Goal: Check status: Check status

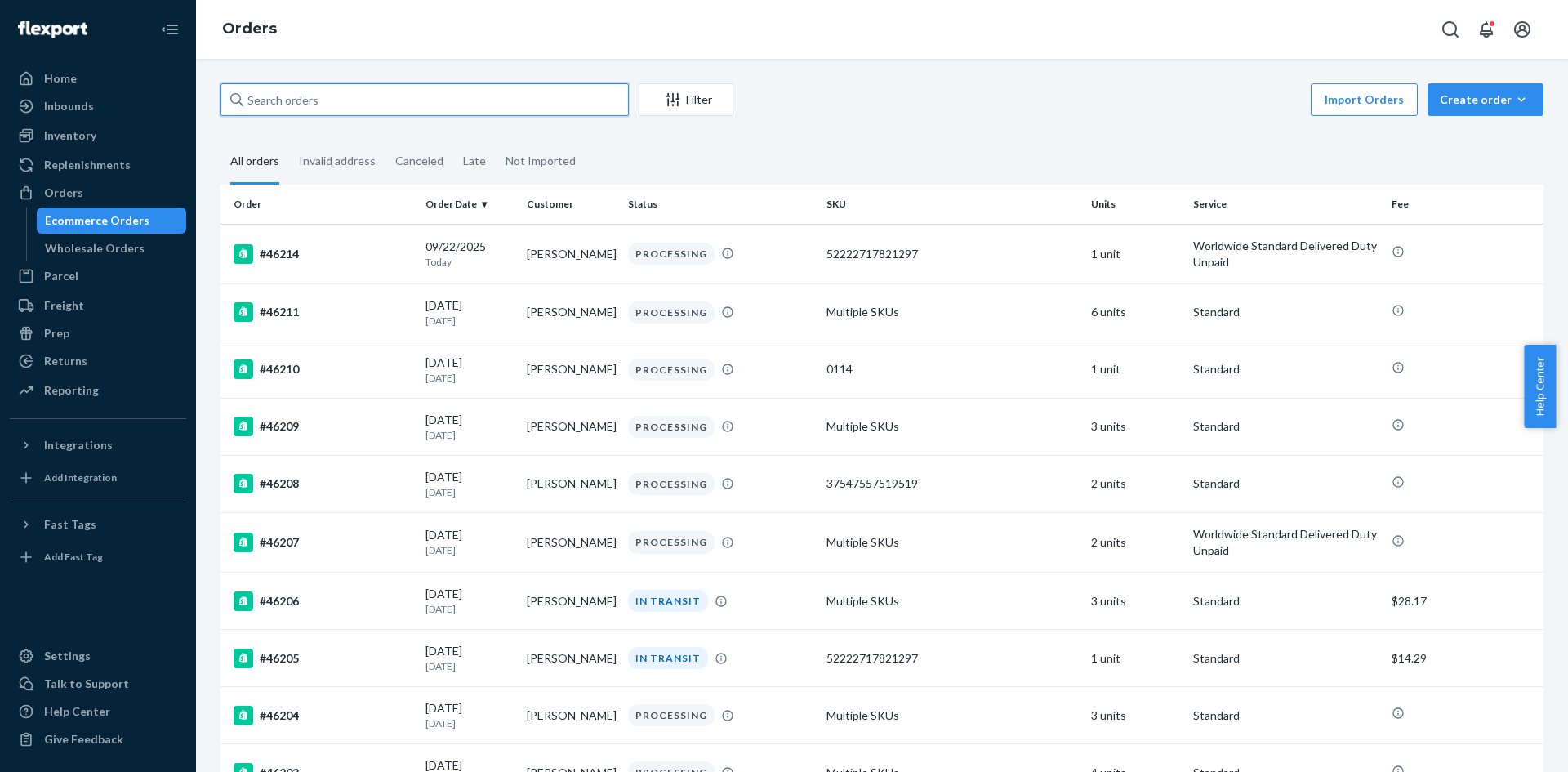
click at [359, 90] on input "text" at bounding box center [425, 99] width 408 height 33
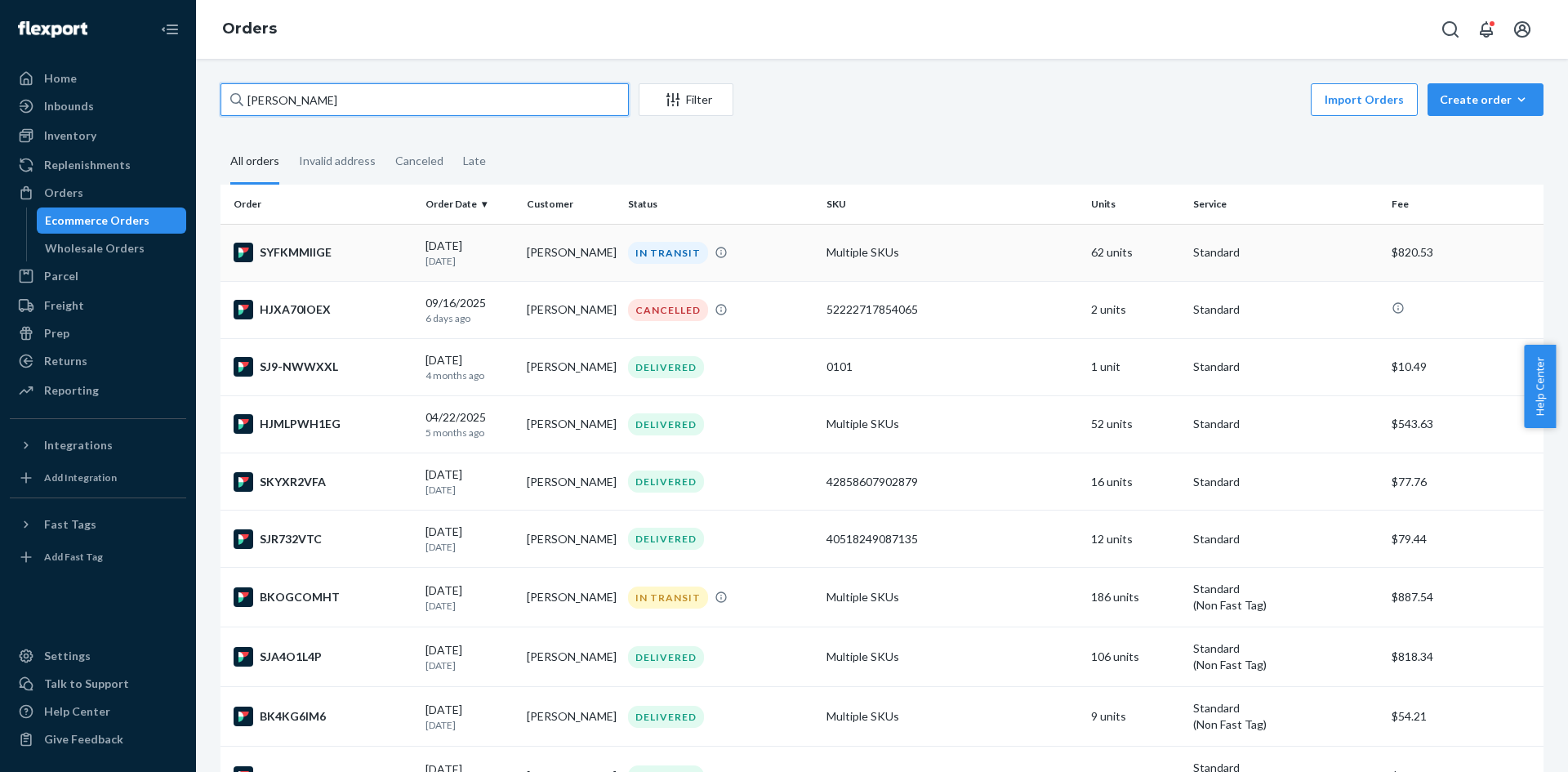
type input "jason tug"
click at [358, 247] on div "SYFKMMIIGE" at bounding box center [323, 253] width 179 height 20
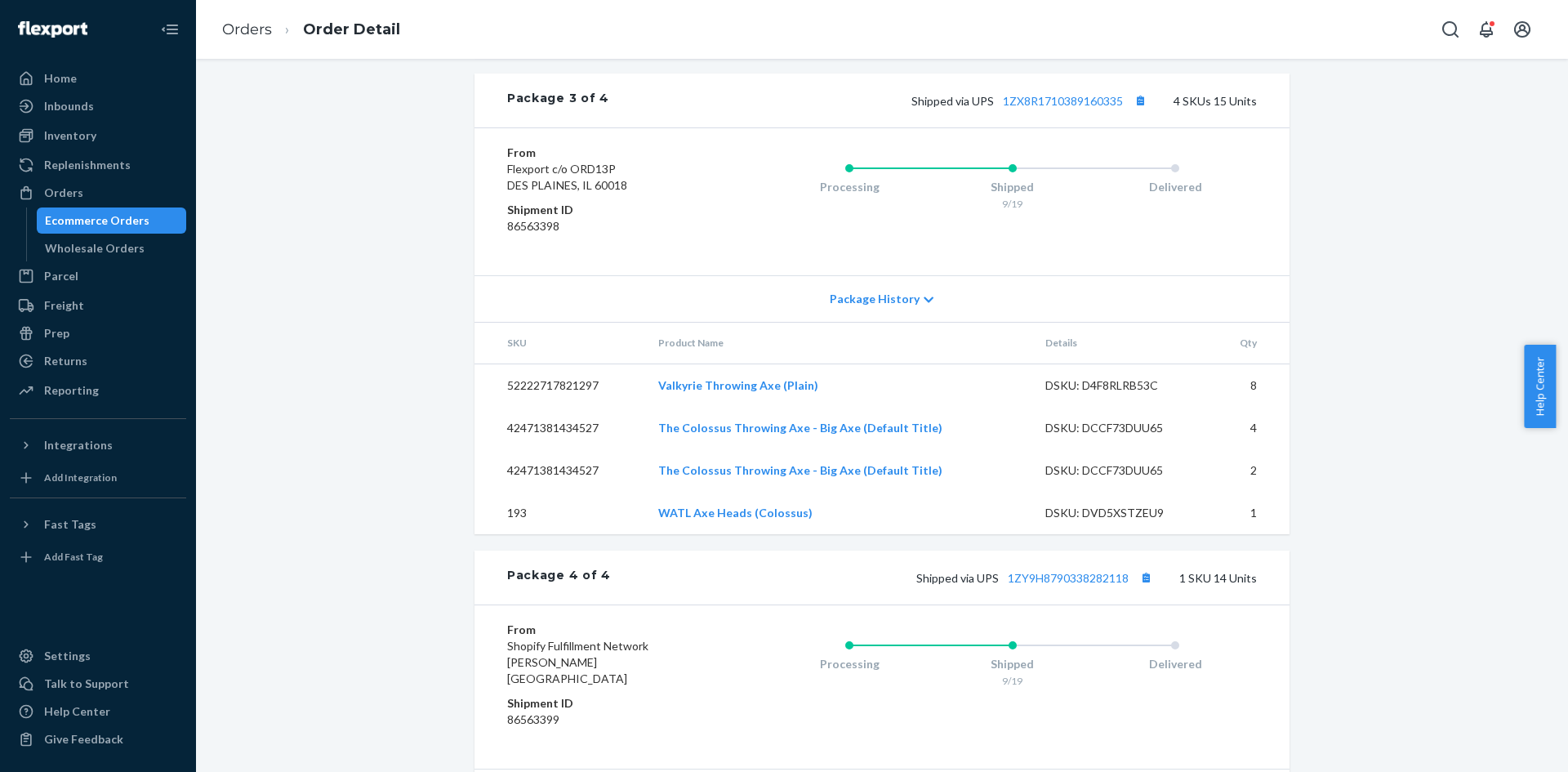
scroll to position [1394, 0]
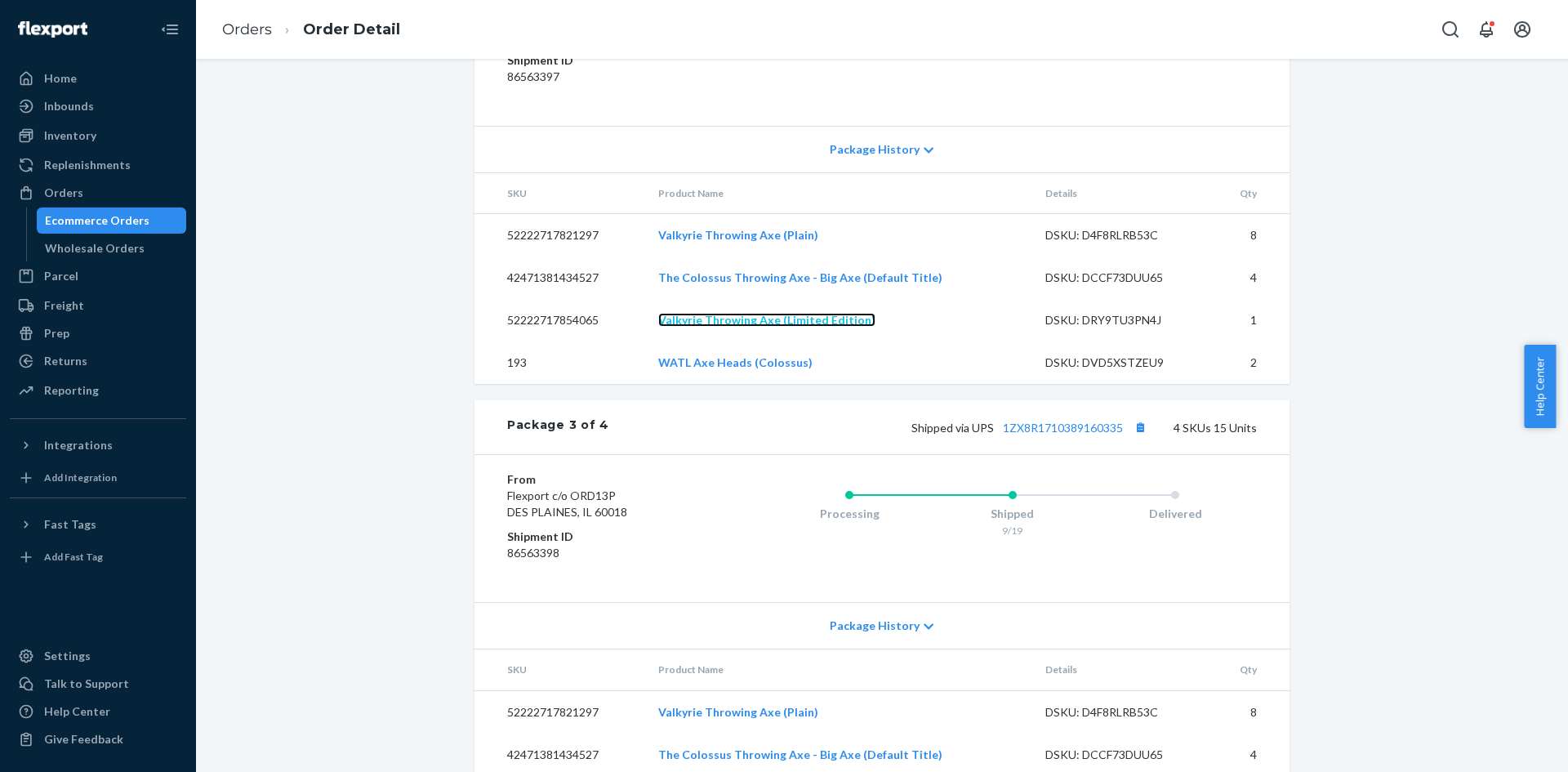
click at [794, 327] on link "Valkyrie Throwing Axe (Limited Edition)" at bounding box center [767, 319] width 218 height 14
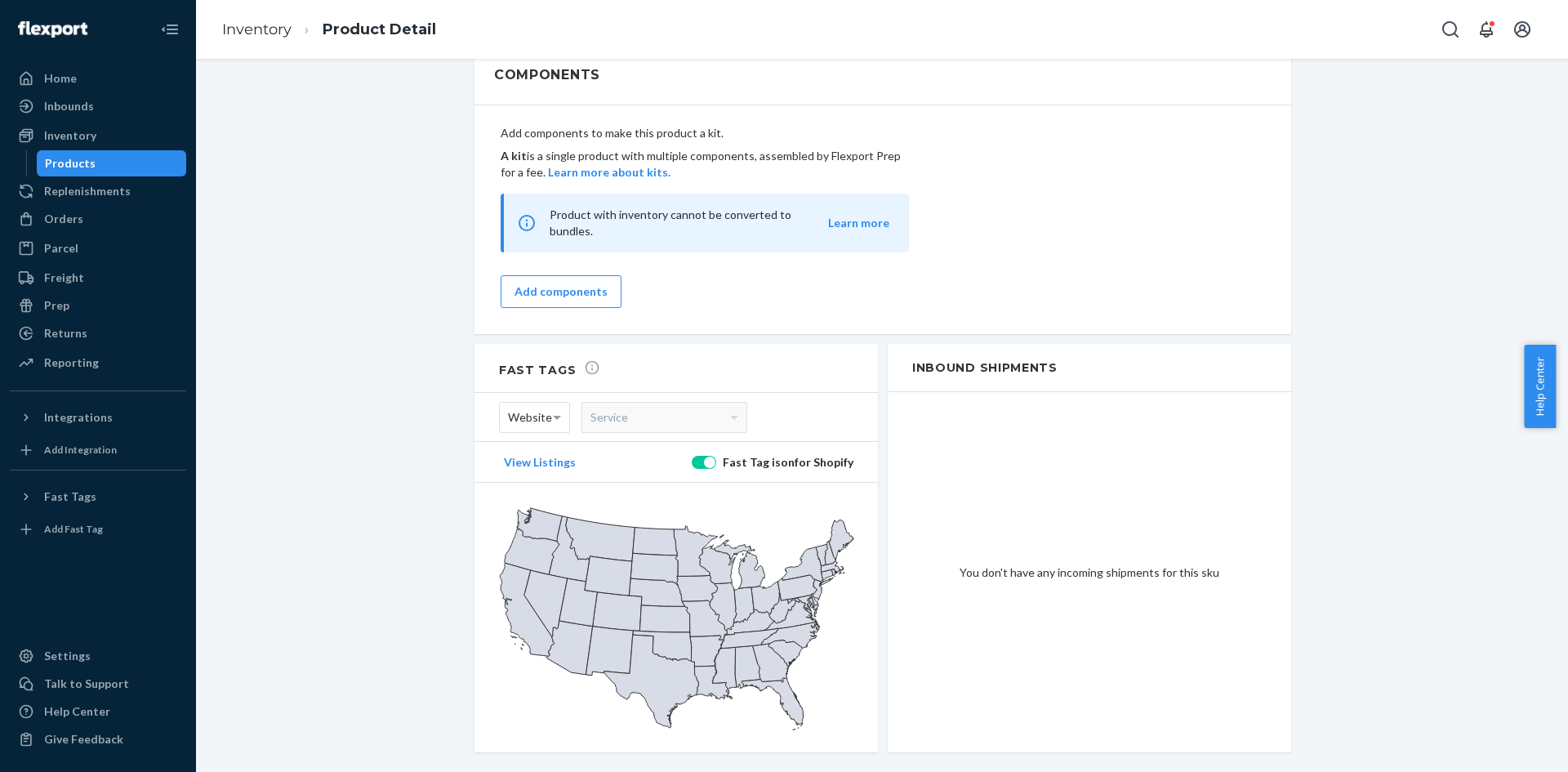
scroll to position [1153, 0]
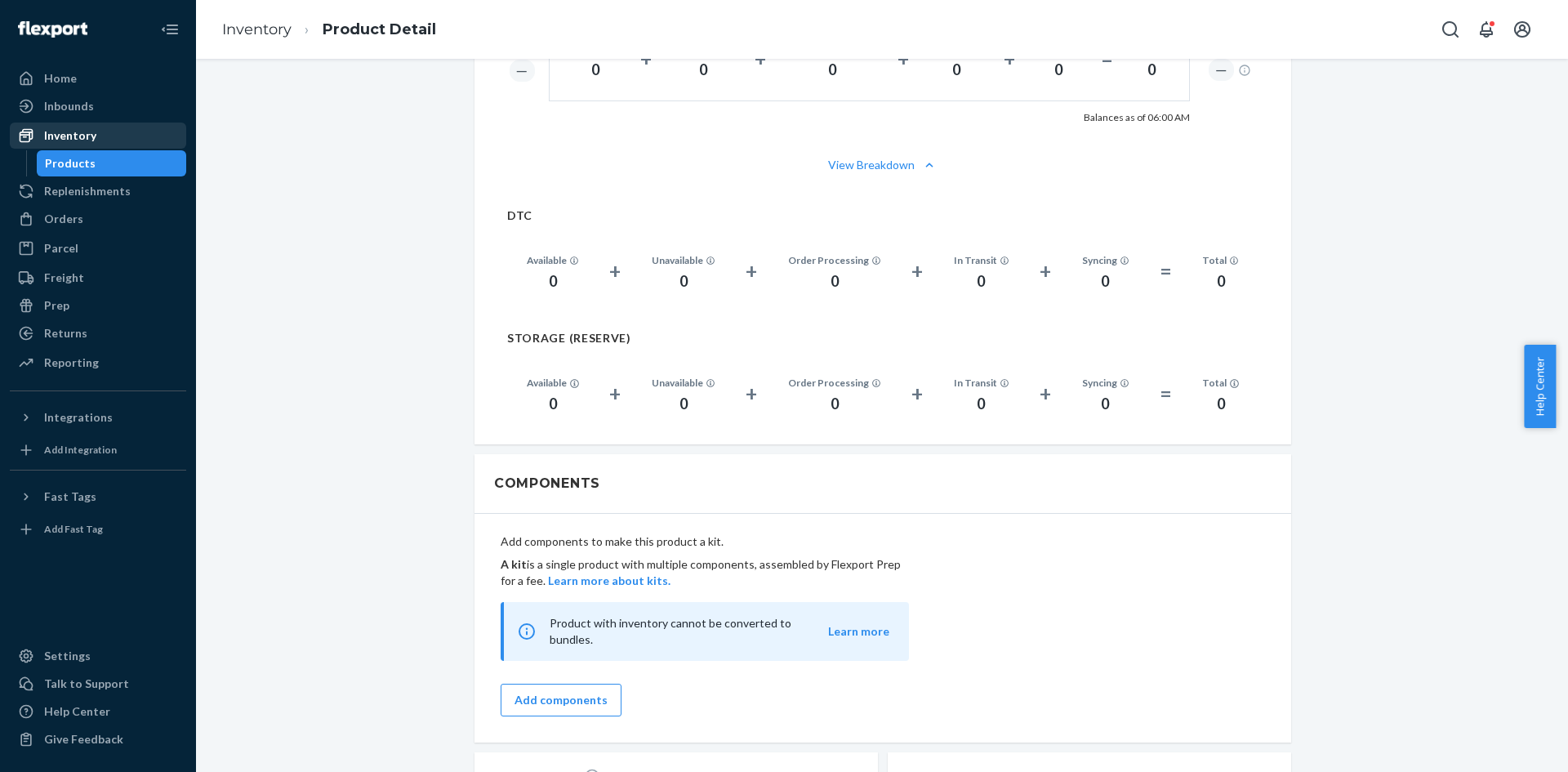
click at [109, 141] on div "Inventory" at bounding box center [98, 135] width 173 height 23
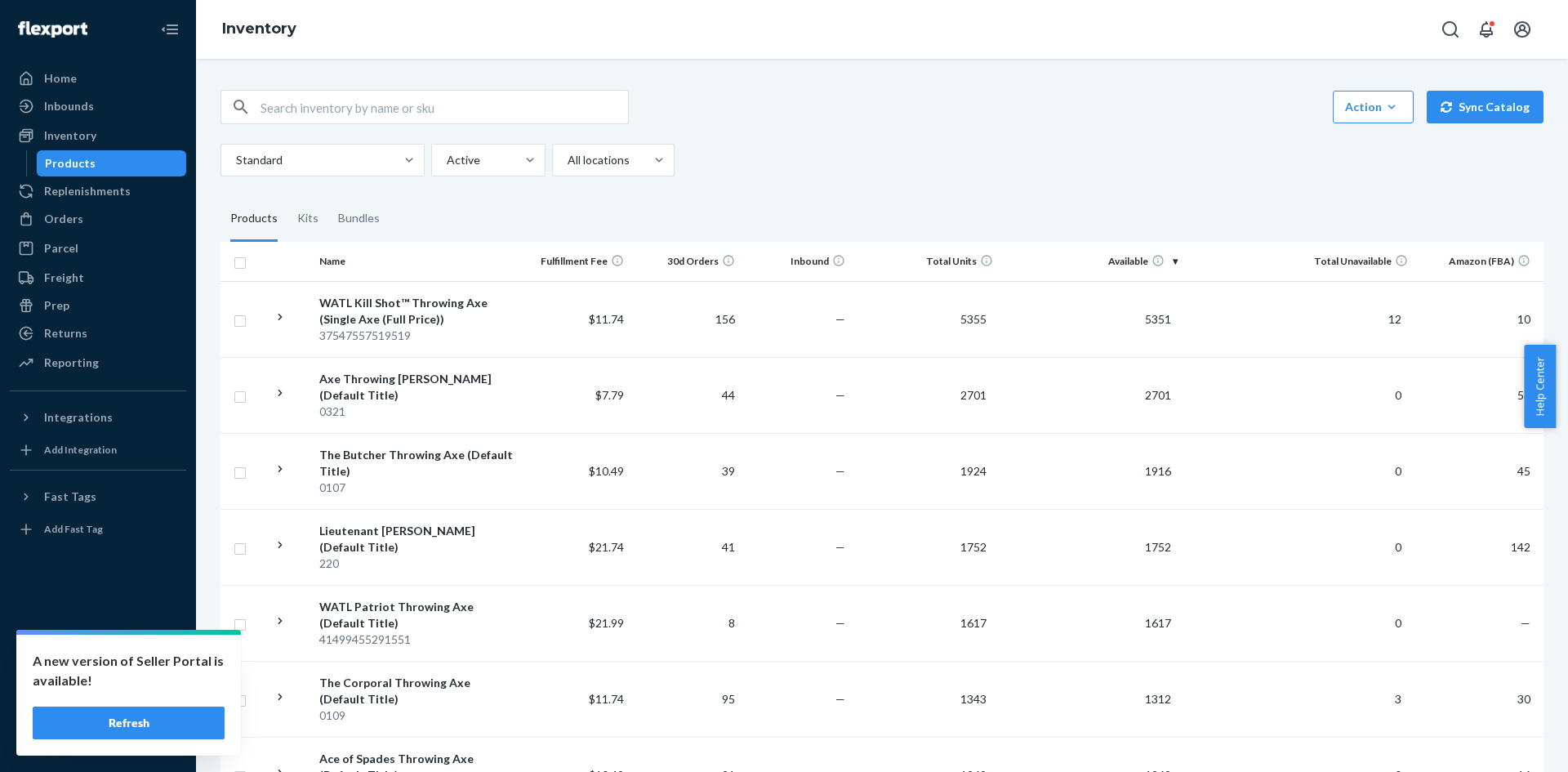
click at [191, 718] on button "Refresh" at bounding box center [128, 722] width 192 height 33
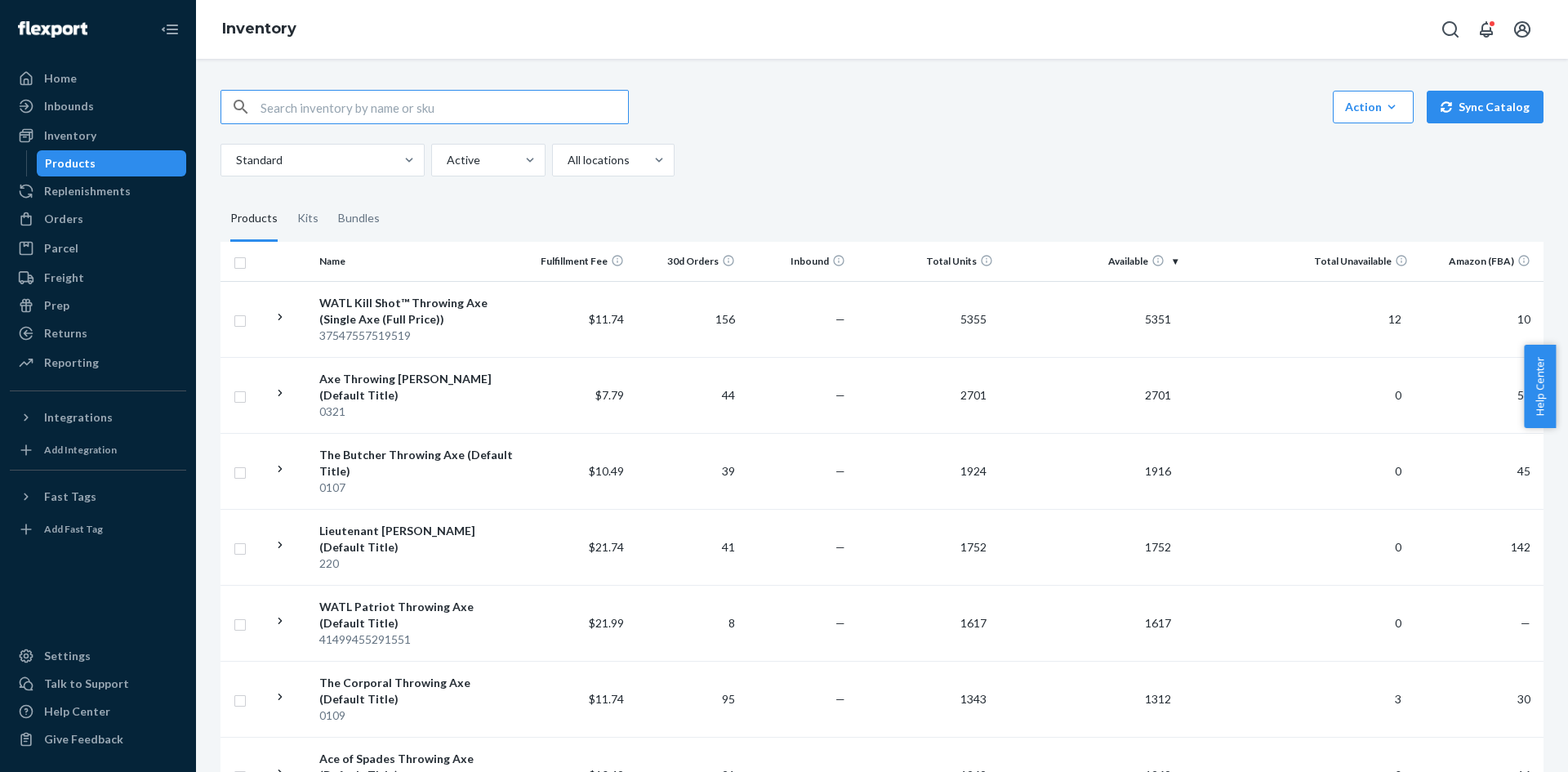
click at [328, 107] on input "text" at bounding box center [443, 107] width 368 height 33
type input "[PERSON_NAME]"
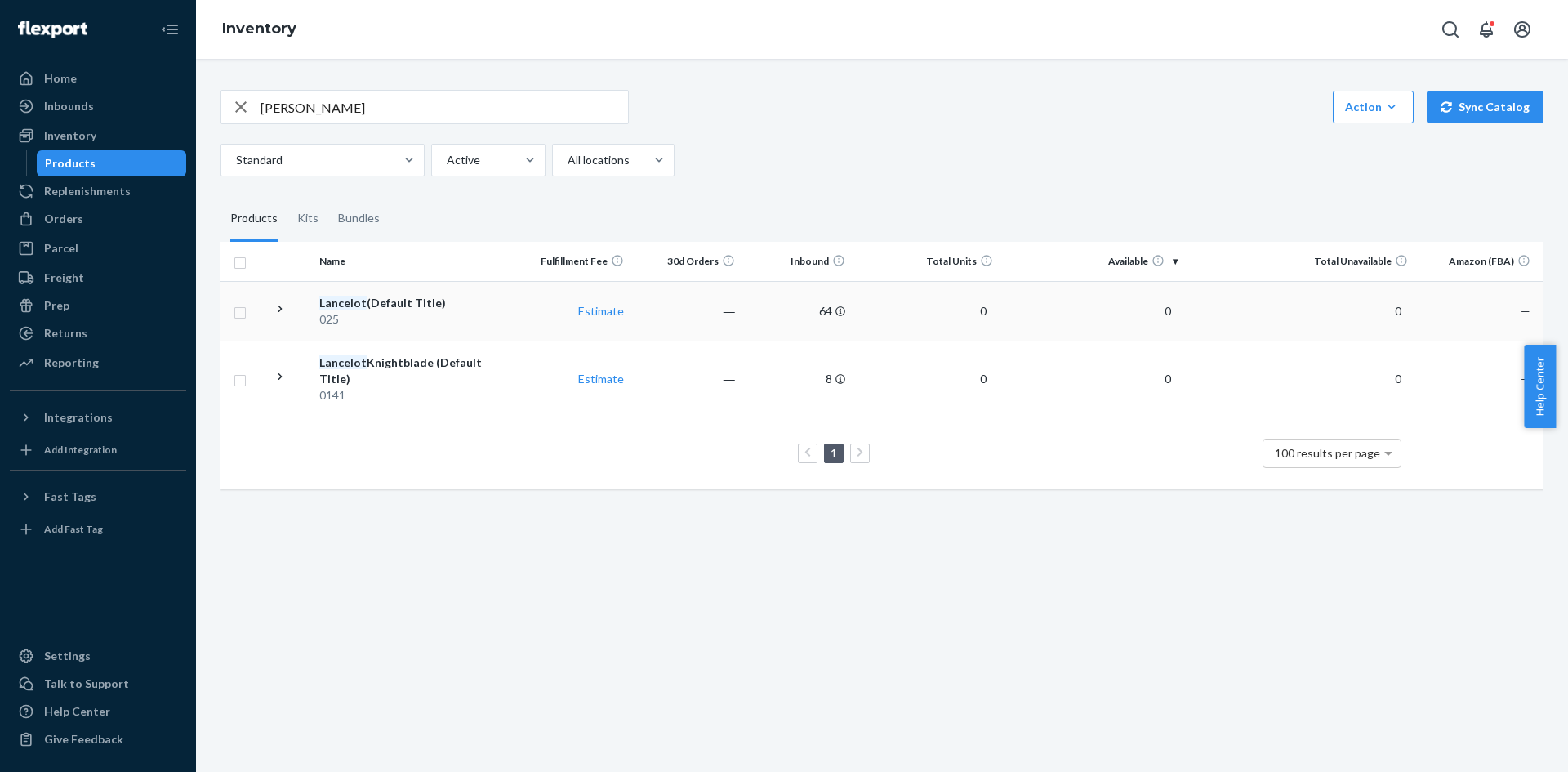
click at [473, 312] on div "025" at bounding box center [416, 320] width 194 height 16
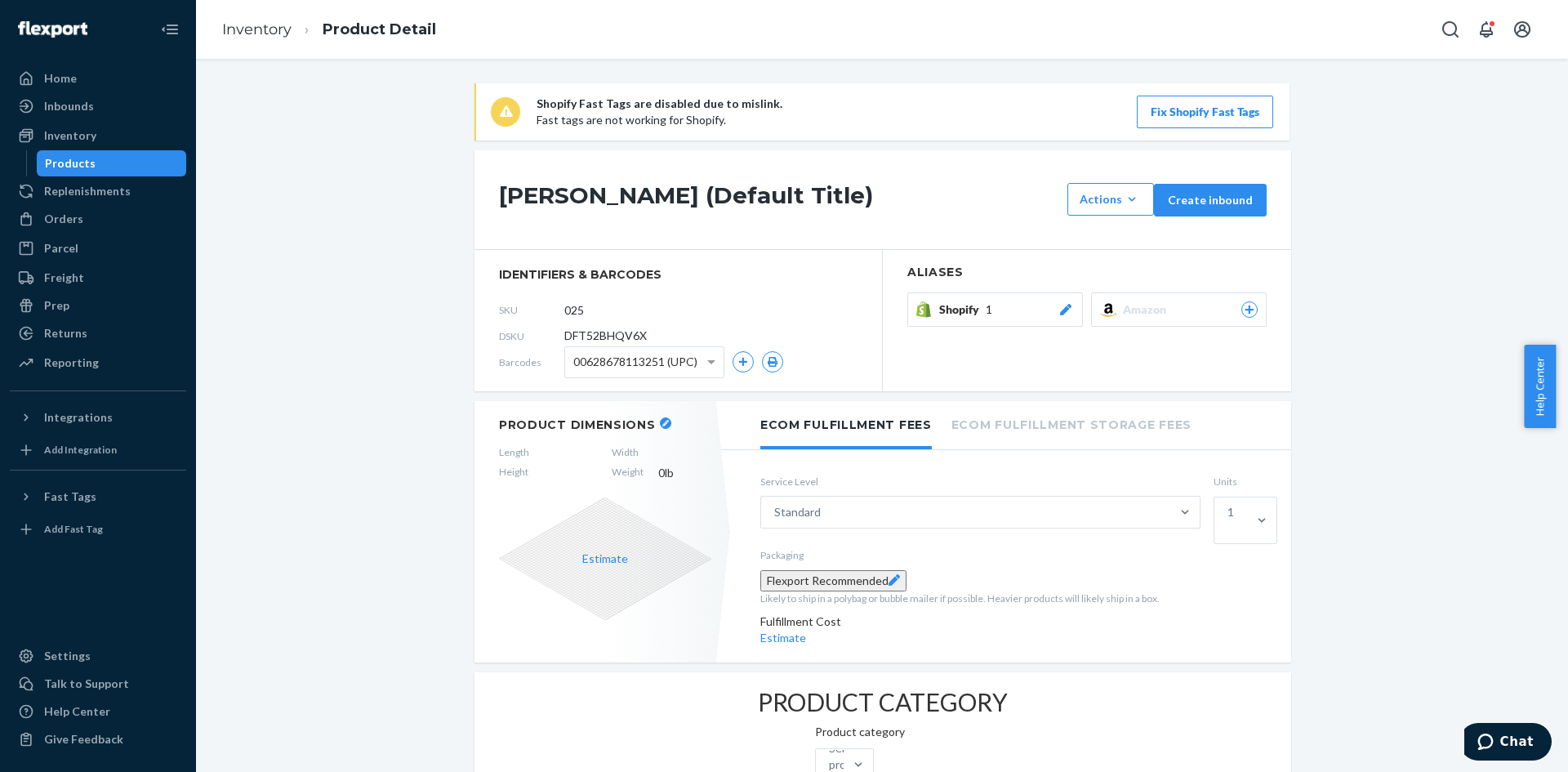
click at [1023, 306] on div "Shopify 1" at bounding box center [1006, 310] width 135 height 16
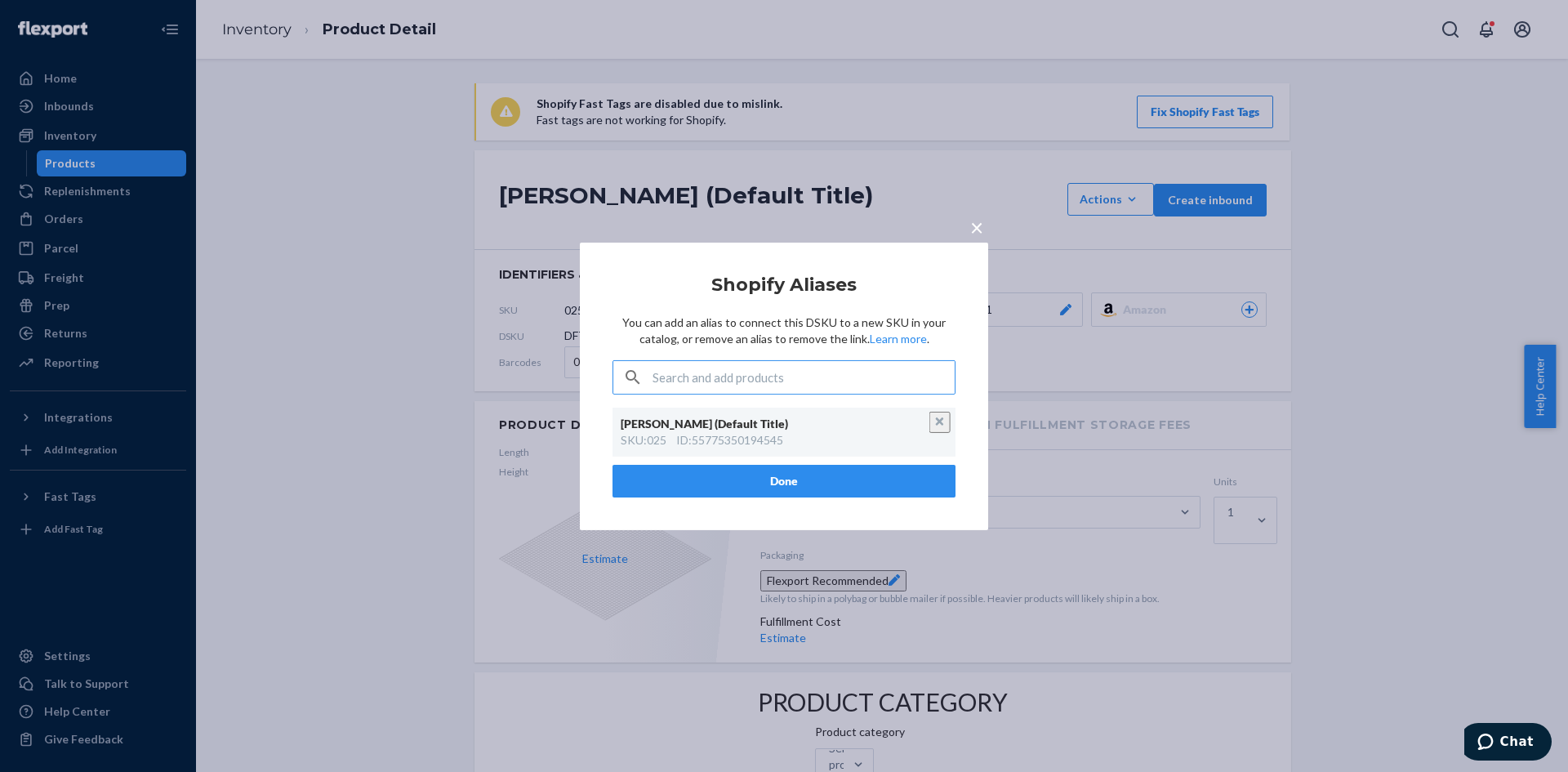
click at [954, 192] on div "× Shopify Aliases You can add an alias to connect this DSKU to a new SKU in you…" at bounding box center [784, 386] width 1568 height 772
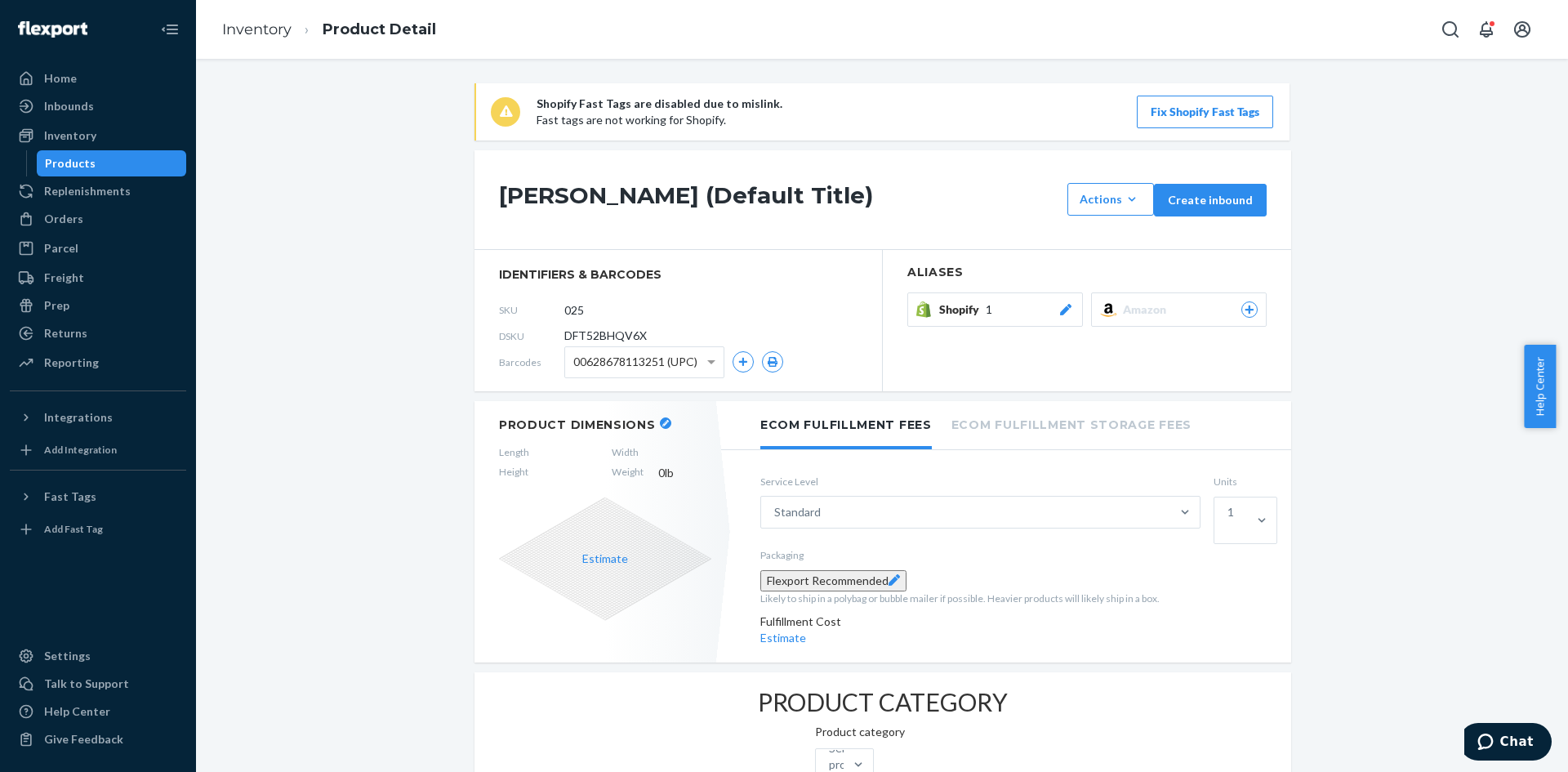
click at [686, 360] on span "00628678113251 (UPC)" at bounding box center [635, 361] width 124 height 28
click at [674, 365] on span "00628678113251 (UPC)" at bounding box center [635, 361] width 124 height 28
click at [108, 214] on div "Orders" at bounding box center [98, 219] width 173 height 23
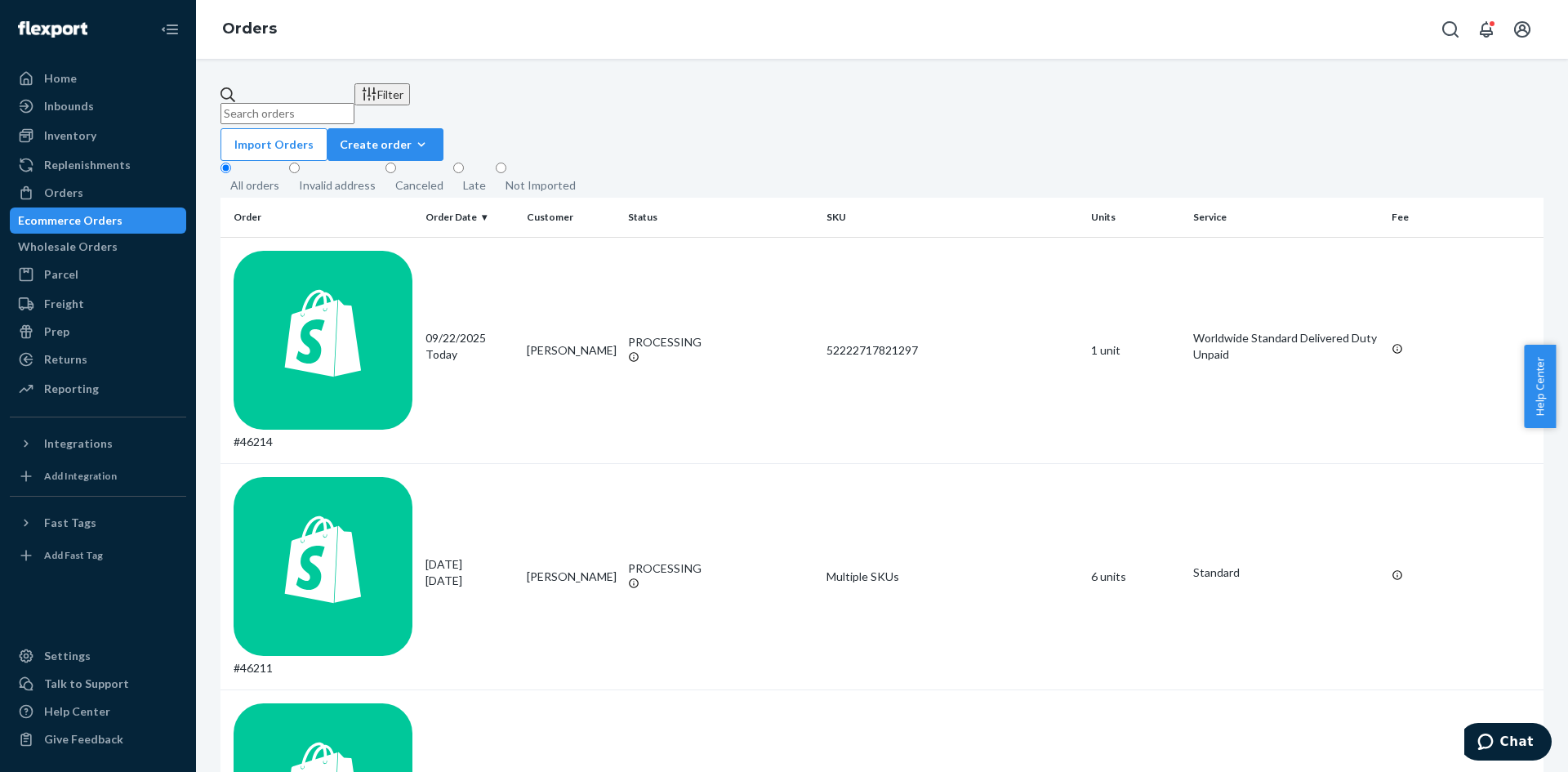
click at [343, 107] on input "text" at bounding box center [287, 114] width 134 height 22
paste input "[PERSON_NAME]"
type input "[PERSON_NAME]"
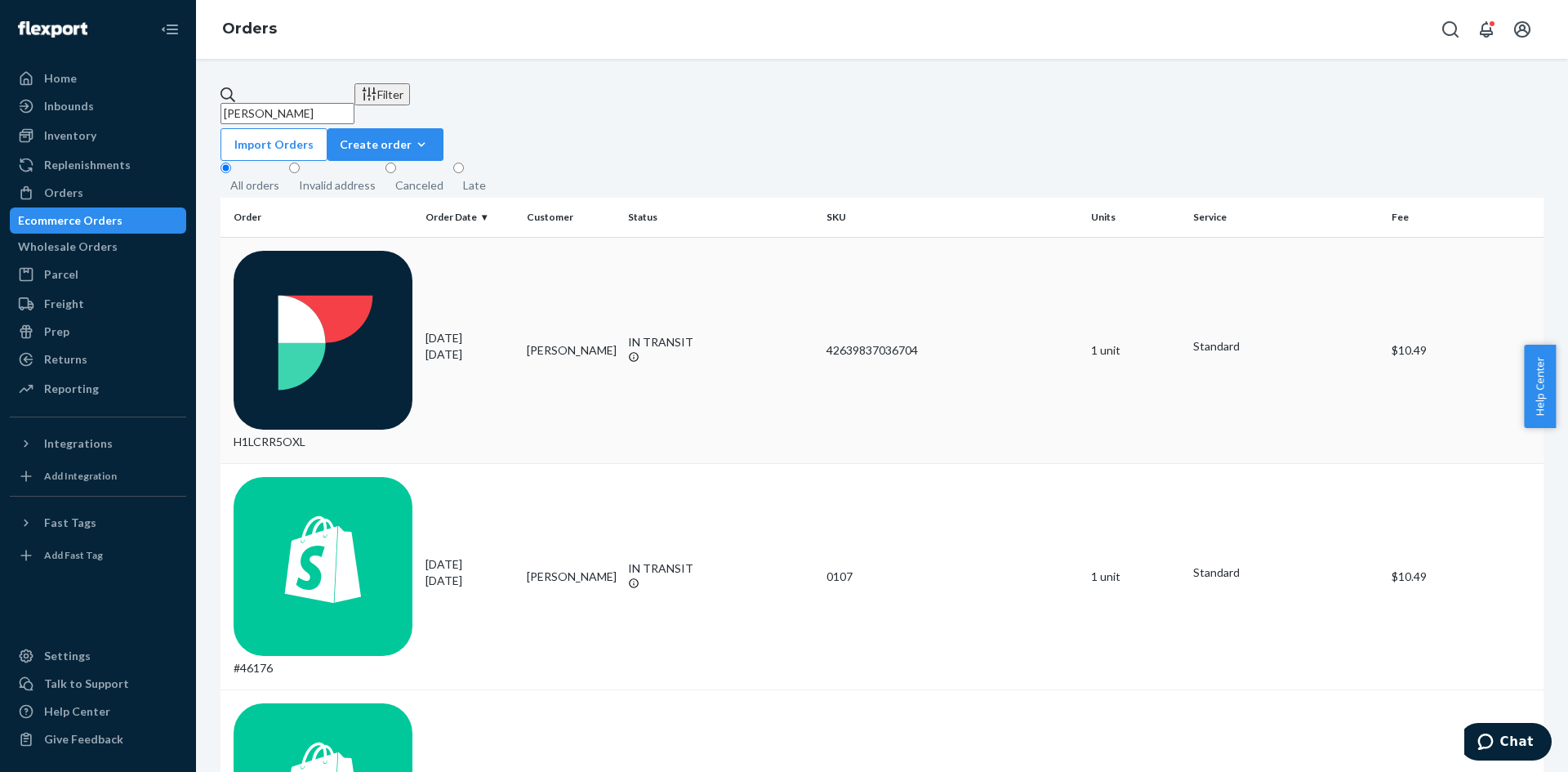
click at [353, 263] on div "H1LCRR5OXL" at bounding box center [323, 350] width 179 height 200
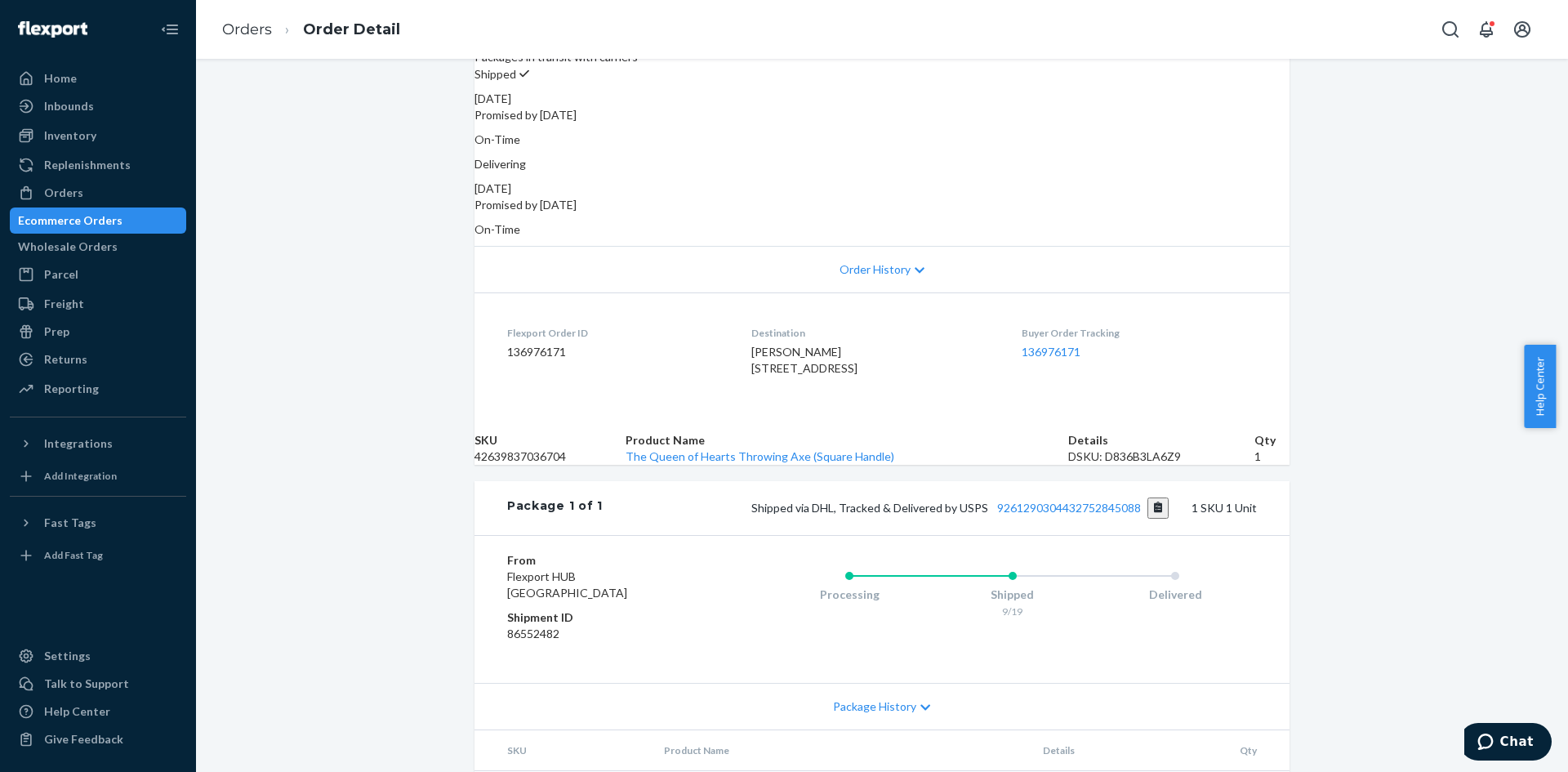
scroll to position [312, 0]
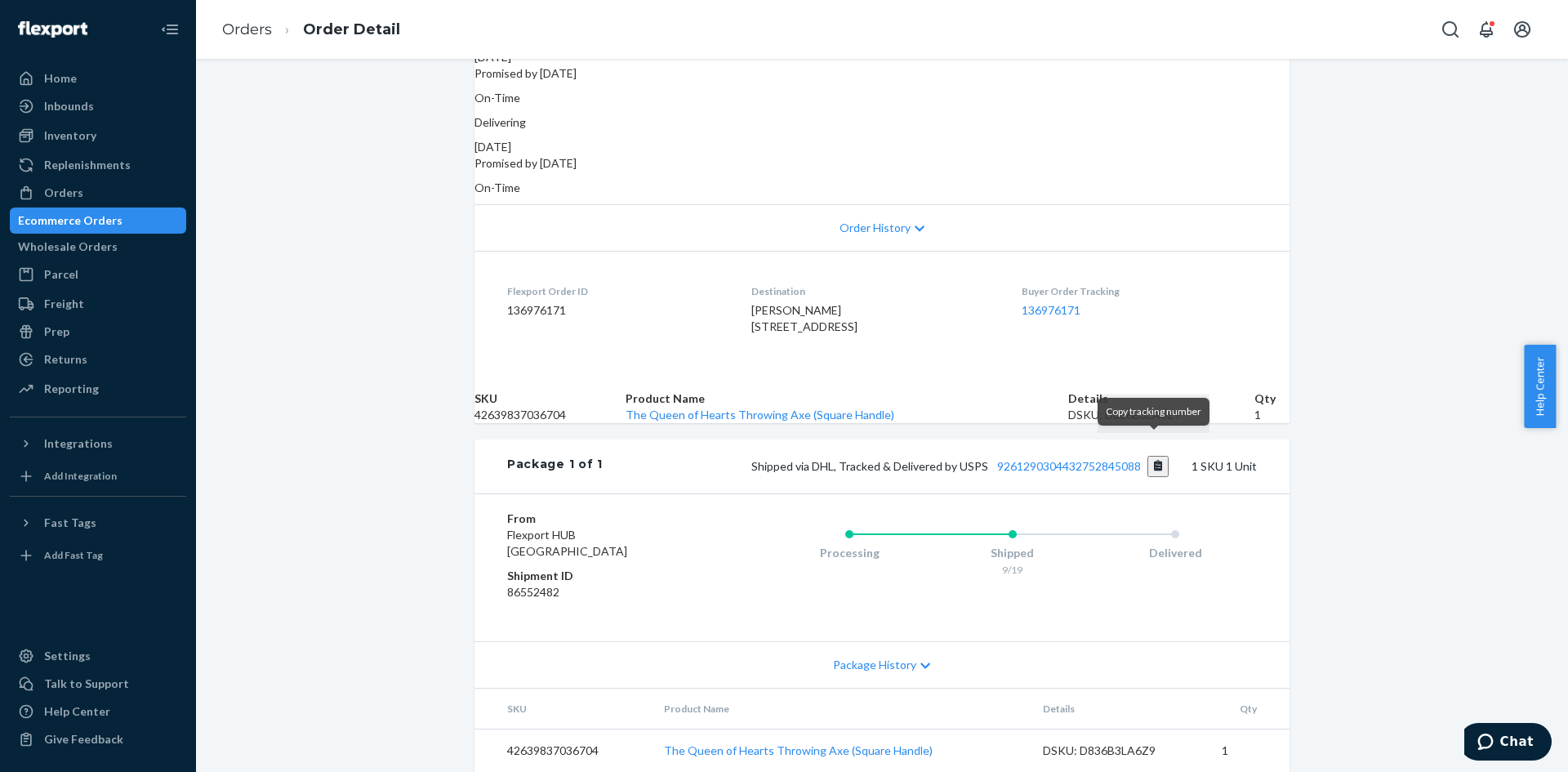
click at [1159, 456] on button "Copy tracking number" at bounding box center [1159, 467] width 22 height 22
click at [1404, 245] on div "Flexport Order # H1LCRR5OXL • Standard / $10.49 View Details Create Return Dupl…" at bounding box center [882, 310] width 1372 height 925
